Goal: Find specific page/section: Find specific page/section

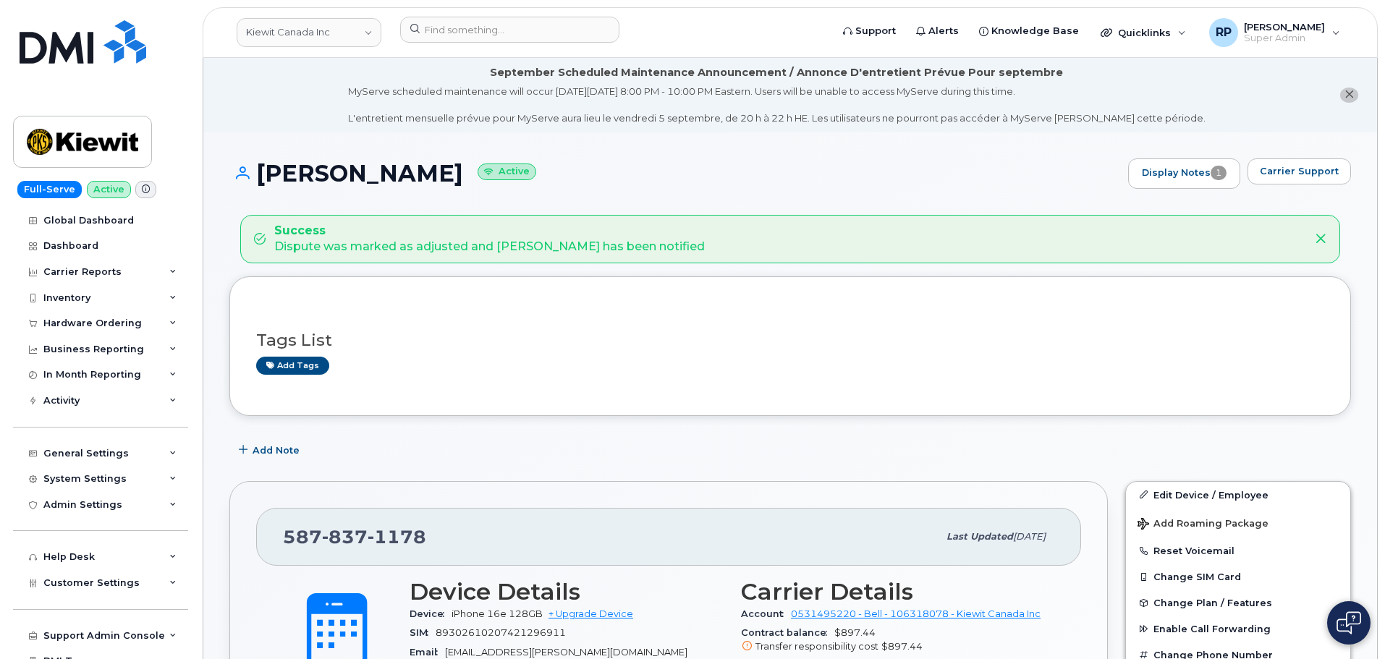
scroll to position [523, 0]
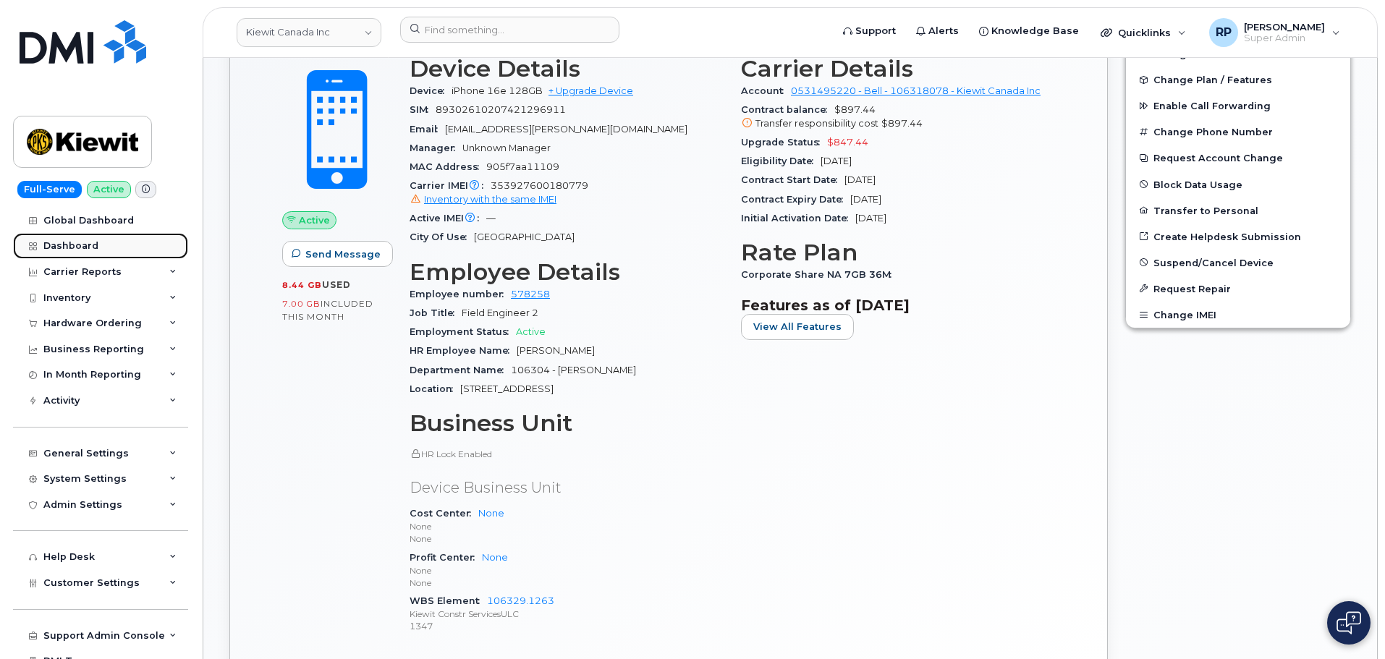
click at [78, 240] on link "Dashboard" at bounding box center [100, 246] width 175 height 26
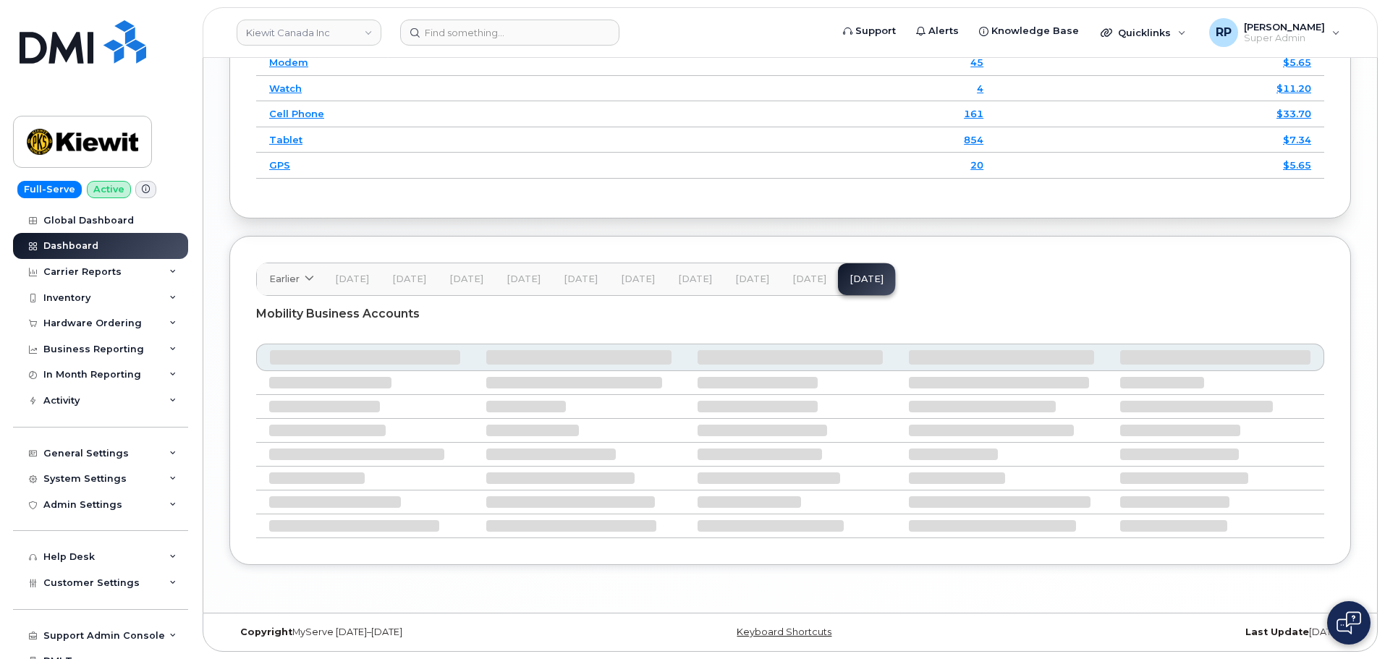
scroll to position [2158, 0]
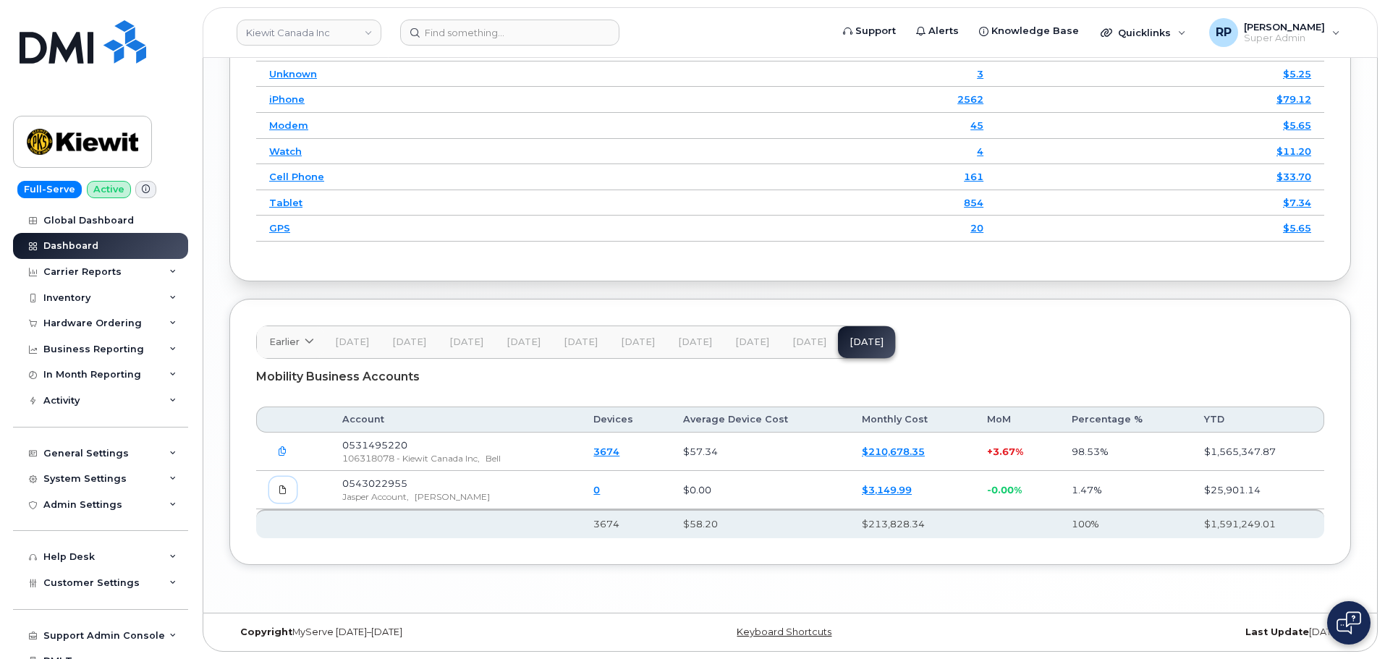
click at [281, 488] on icon at bounding box center [283, 490] width 9 height 9
click at [284, 454] on icon "button" at bounding box center [282, 451] width 9 height 9
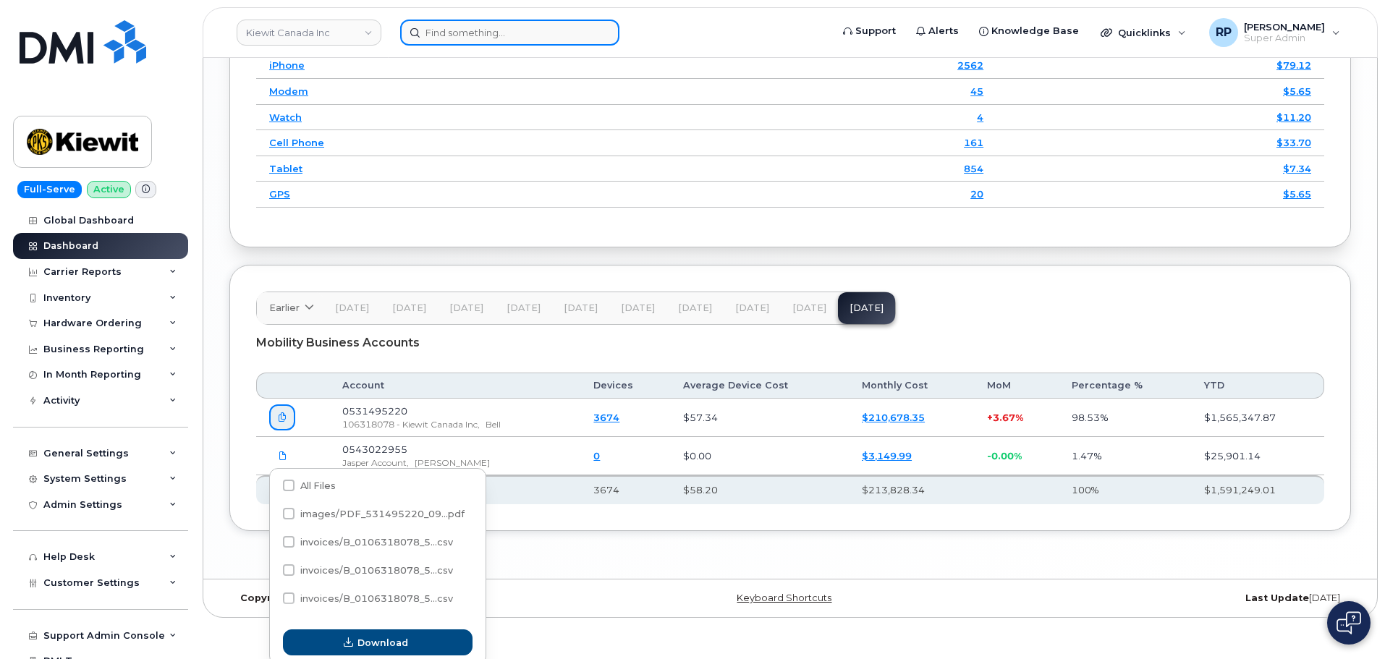
click at [555, 41] on input at bounding box center [509, 33] width 219 height 26
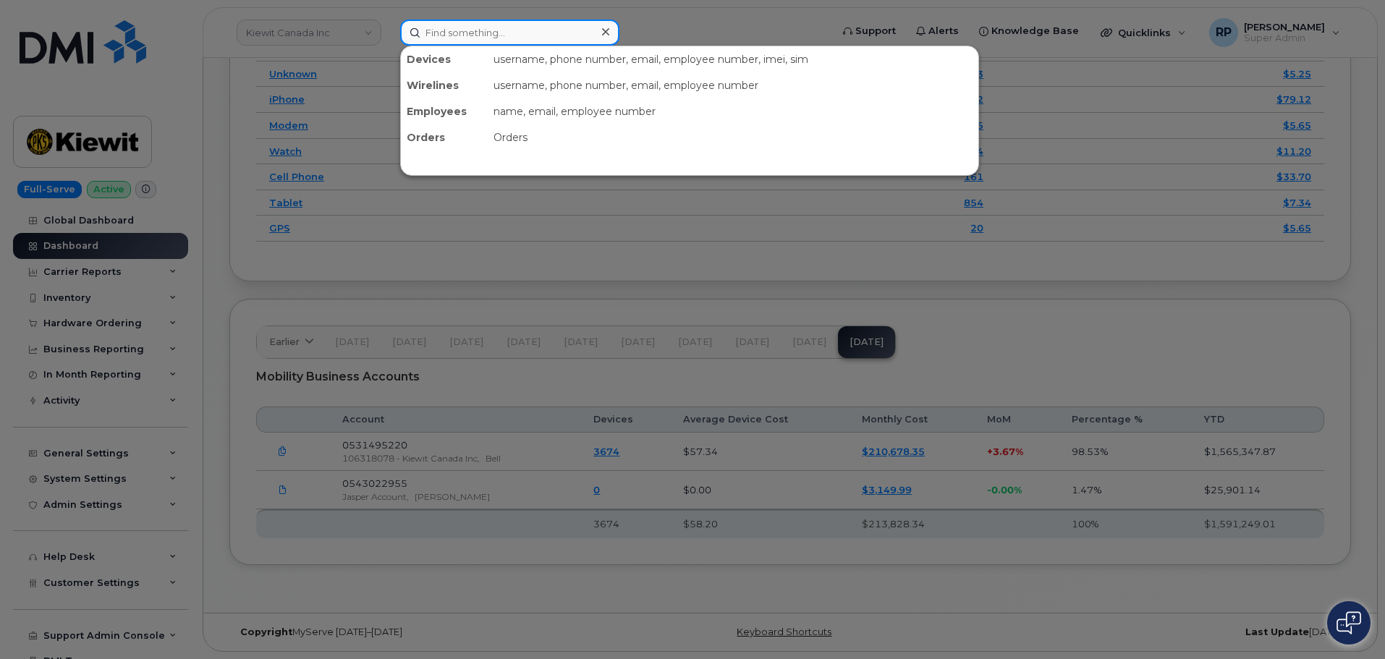
paste input "2143269402"
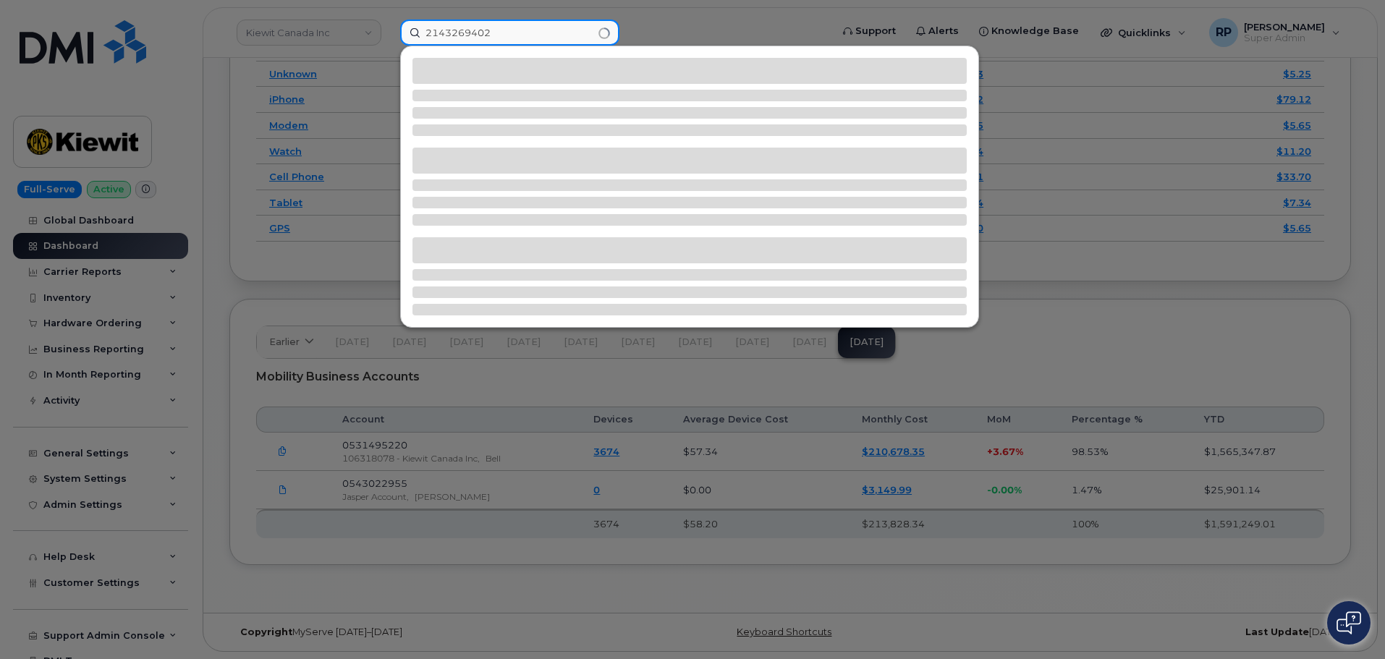
type input "2143269402"
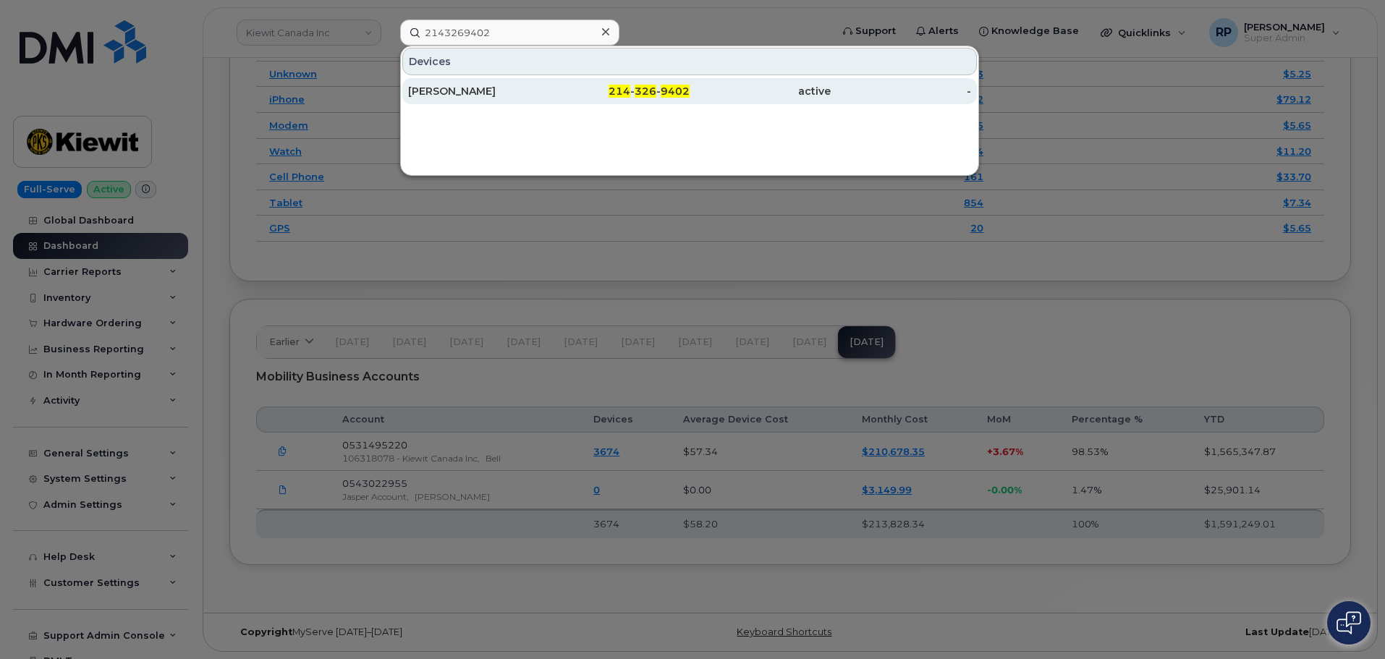
click at [670, 90] on span "9402" at bounding box center [675, 91] width 29 height 13
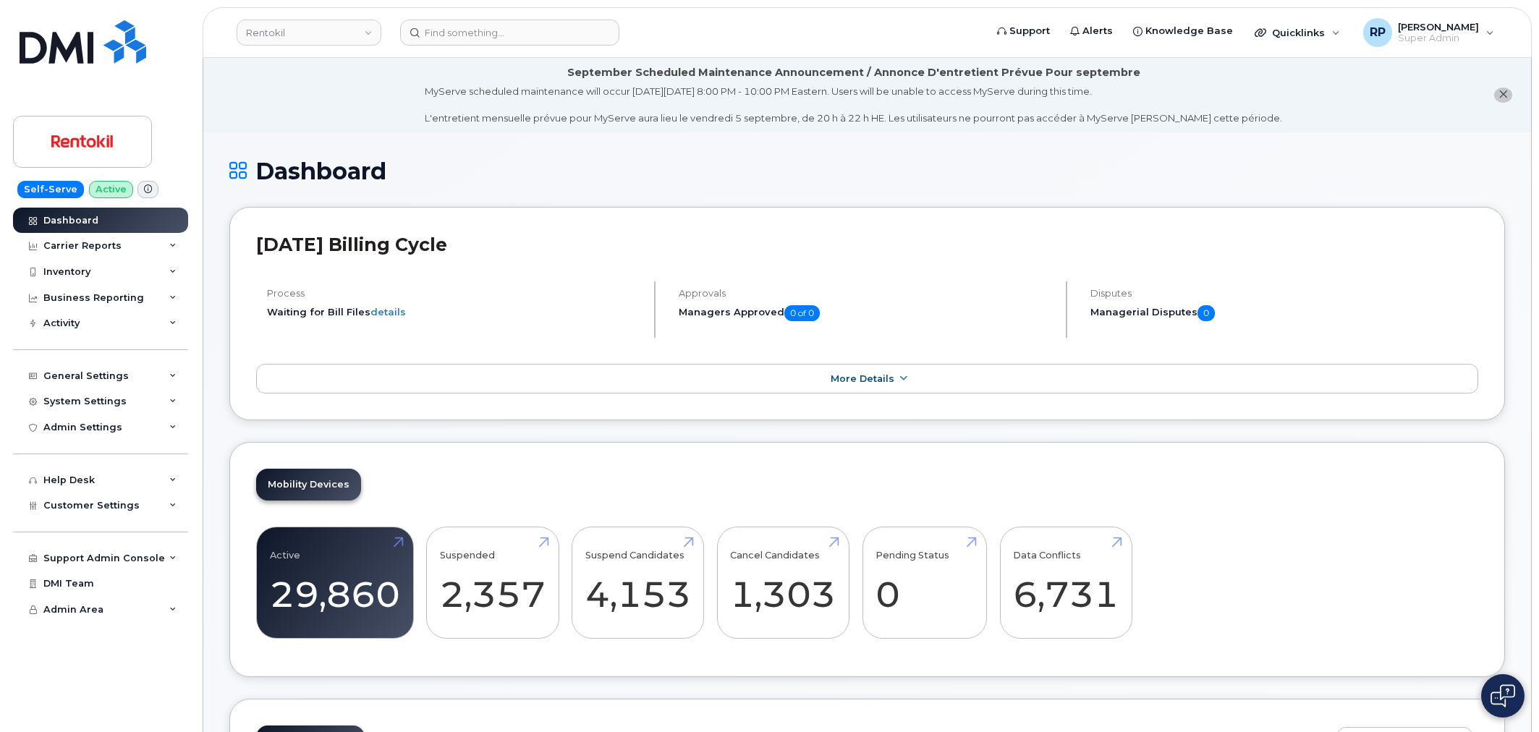
scroll to position [2580, 0]
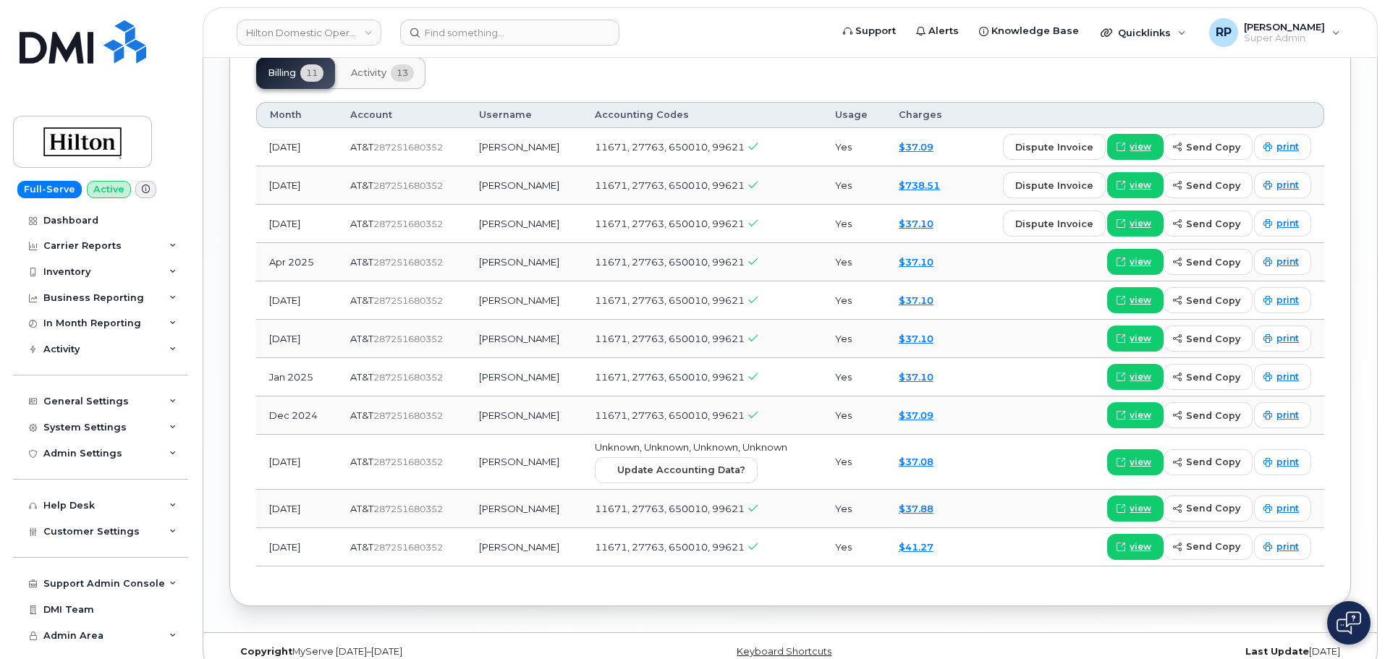
scroll to position [1085, 0]
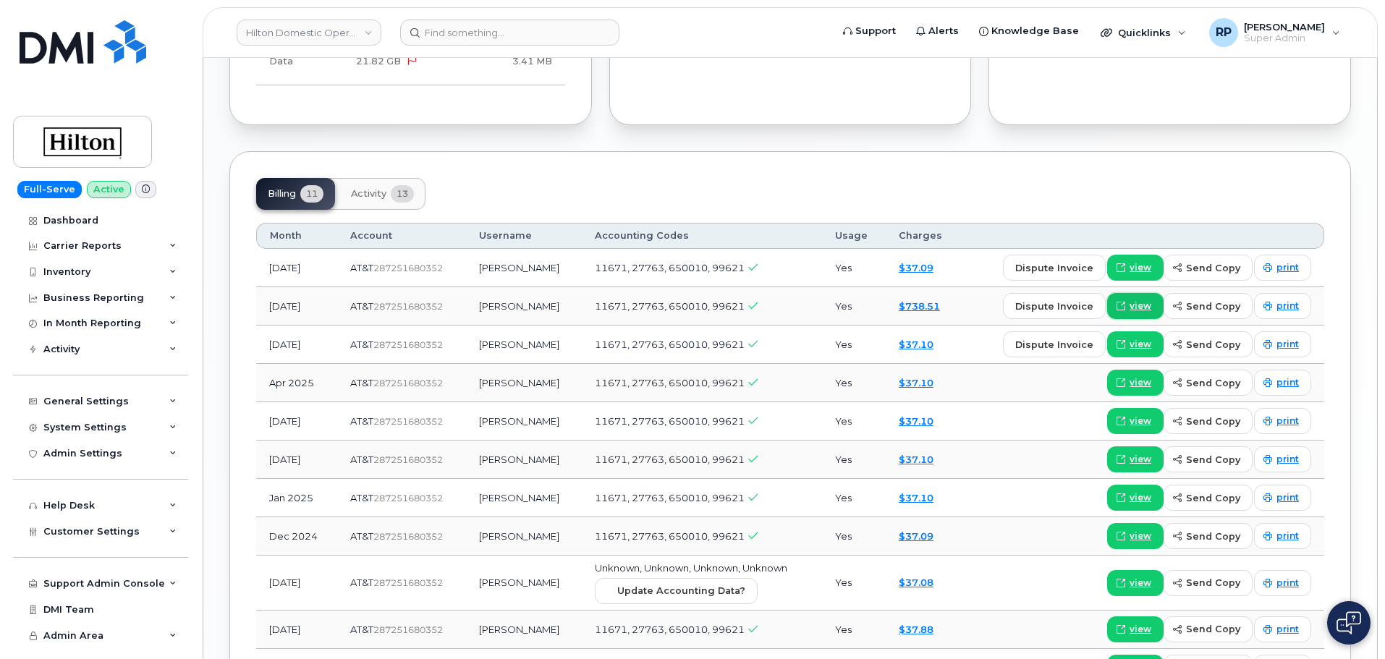
click at [1145, 300] on span "view" at bounding box center [1141, 306] width 22 height 13
